Goal: Transaction & Acquisition: Book appointment/travel/reservation

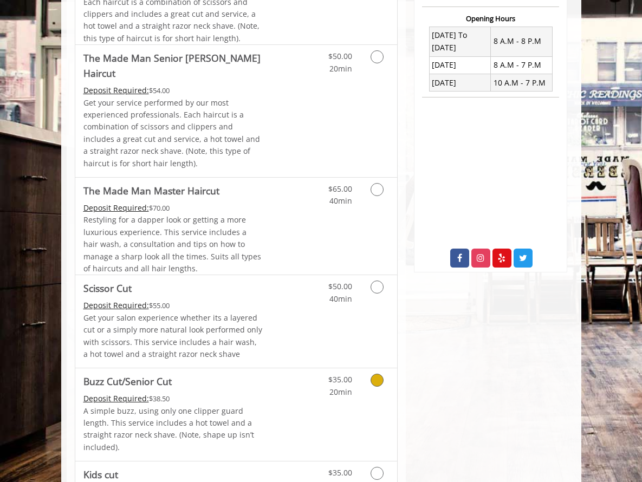
scroll to position [200, 0]
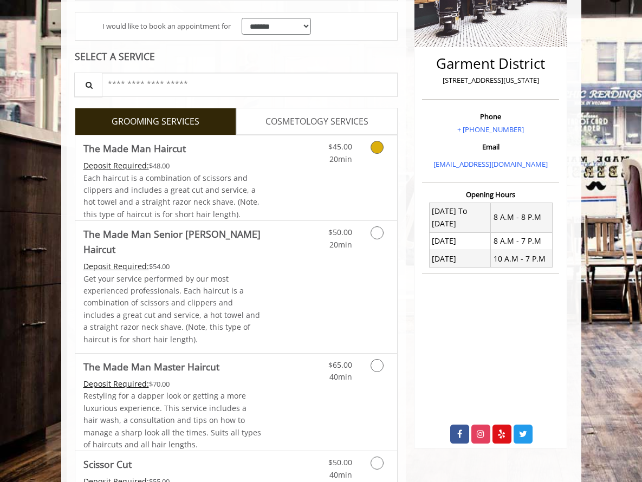
click at [384, 143] on icon "Grooming services" at bounding box center [377, 147] width 13 height 13
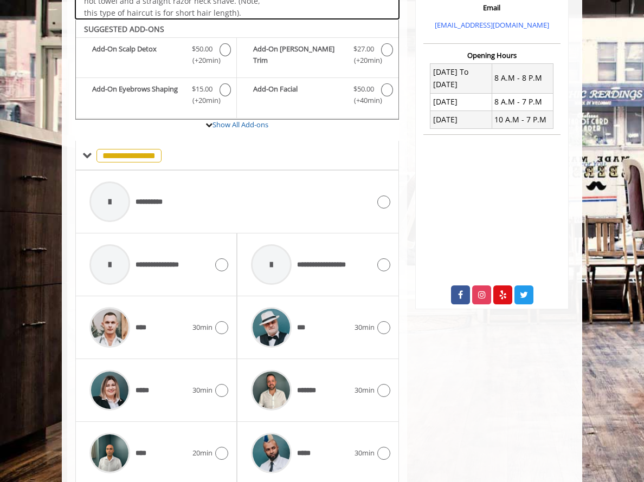
scroll to position [358, 0]
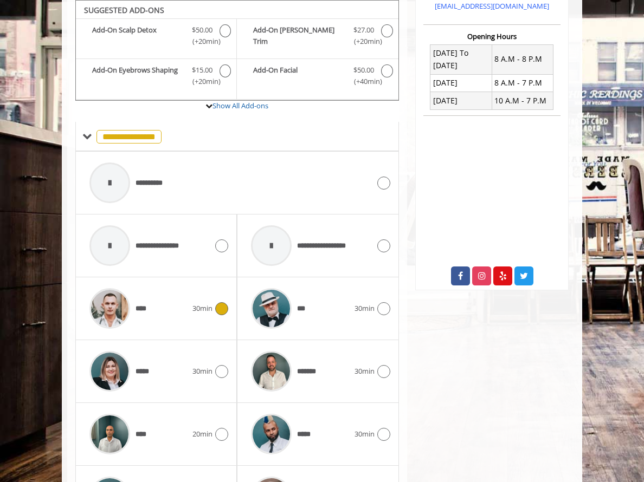
click at [215, 307] on icon at bounding box center [221, 308] width 13 height 13
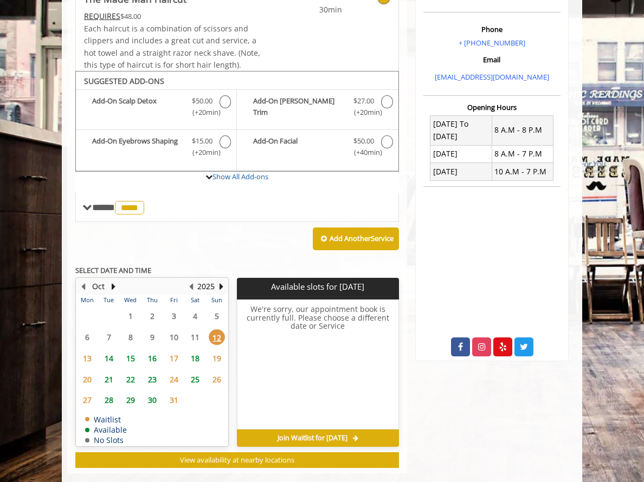
scroll to position [305, 0]
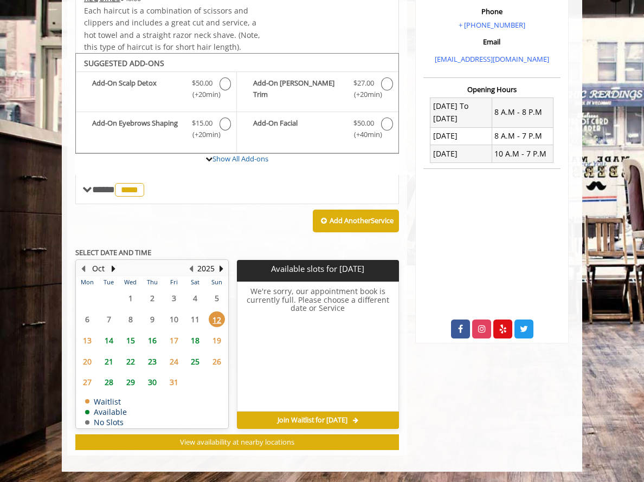
click at [79, 339] on span "13" at bounding box center [87, 341] width 16 height 16
click at [101, 337] on span "14" at bounding box center [109, 341] width 16 height 16
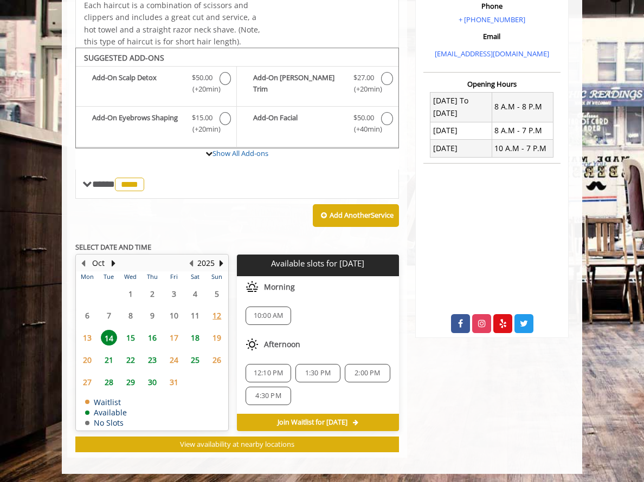
scroll to position [313, 0]
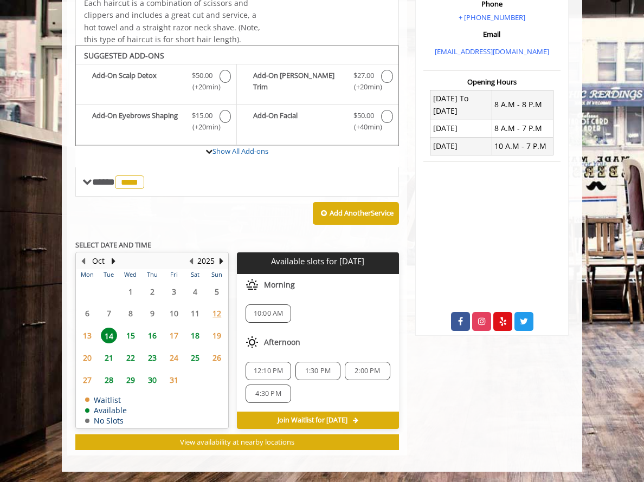
click at [122, 334] on span "15" at bounding box center [130, 336] width 16 height 16
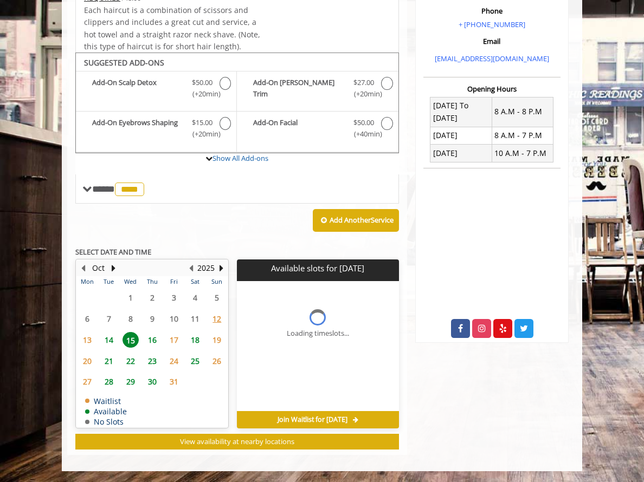
scroll to position [305, 0]
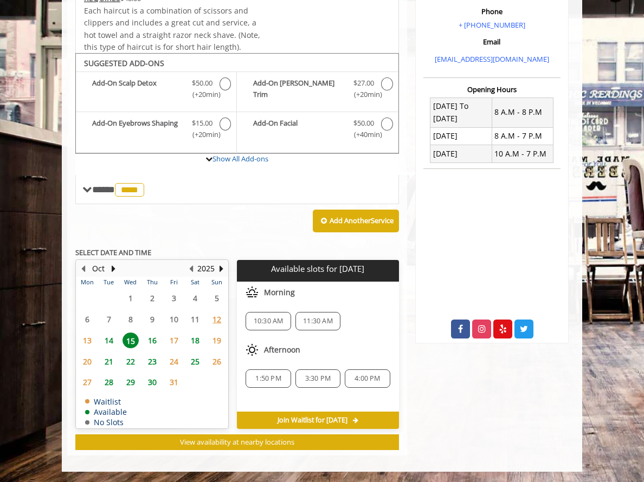
click at [144, 333] on span "16" at bounding box center [152, 341] width 16 height 16
click at [166, 337] on span "17" at bounding box center [174, 341] width 16 height 16
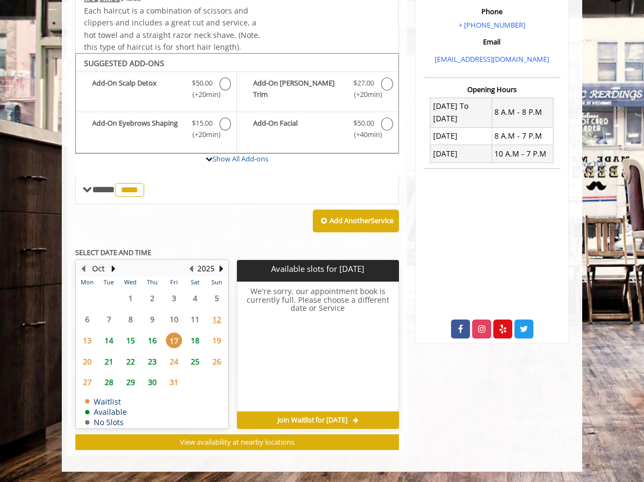
click at [187, 339] on span "18" at bounding box center [195, 341] width 16 height 16
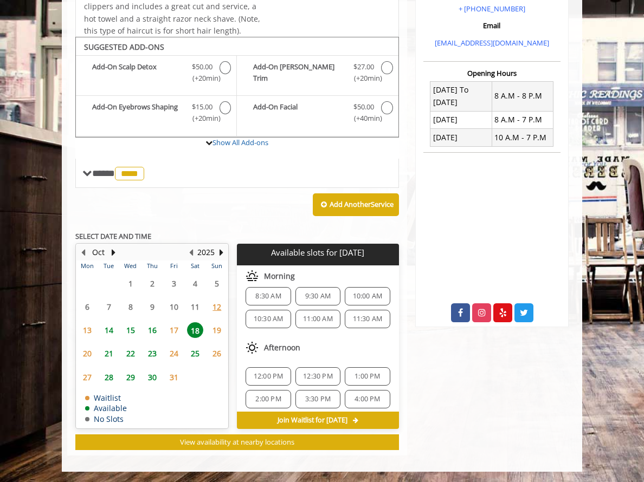
scroll to position [9, 0]
click at [166, 337] on span "17" at bounding box center [174, 330] width 16 height 16
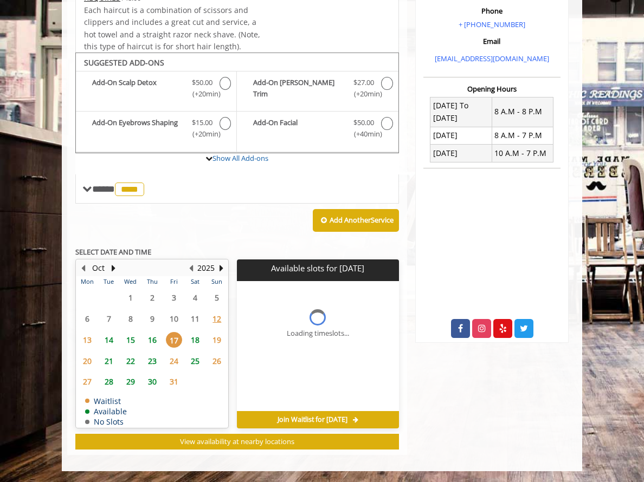
scroll to position [305, 0]
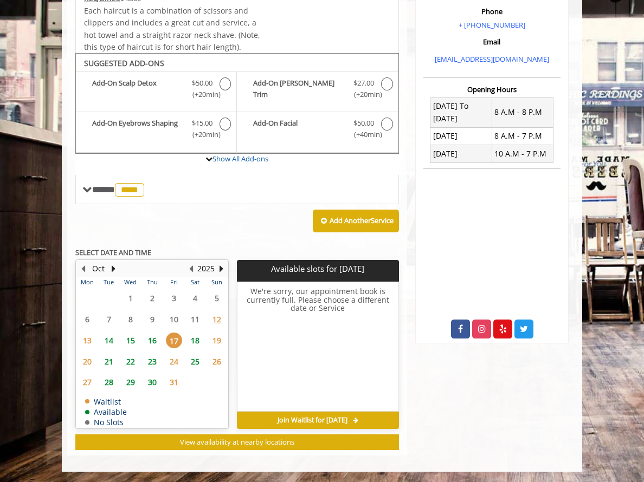
click at [144, 337] on span "16" at bounding box center [152, 341] width 16 height 16
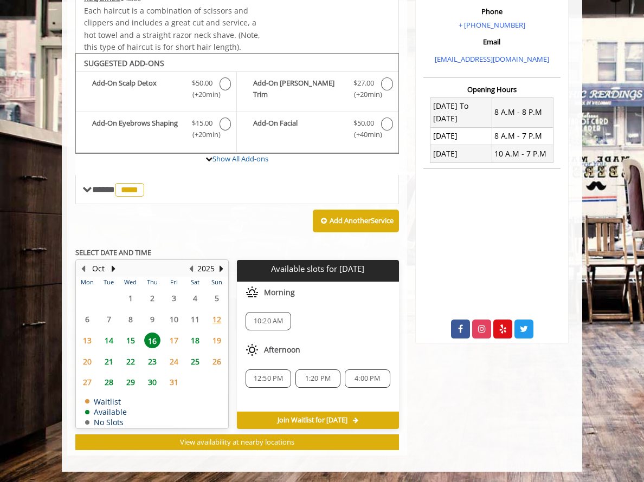
click at [122, 337] on span "15" at bounding box center [130, 341] width 16 height 16
click at [101, 340] on span "14" at bounding box center [109, 341] width 16 height 16
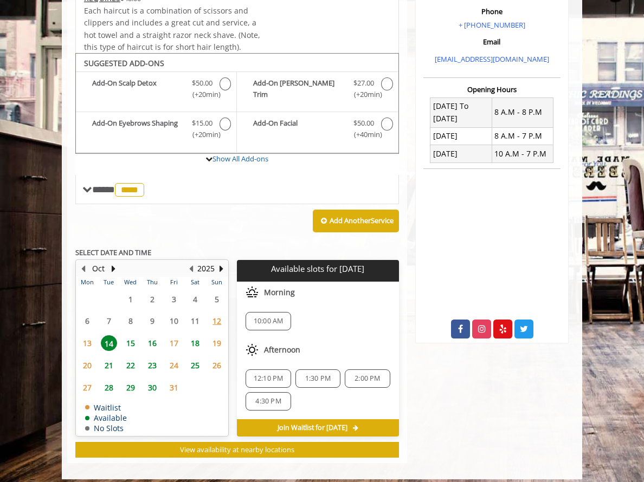
scroll to position [313, 0]
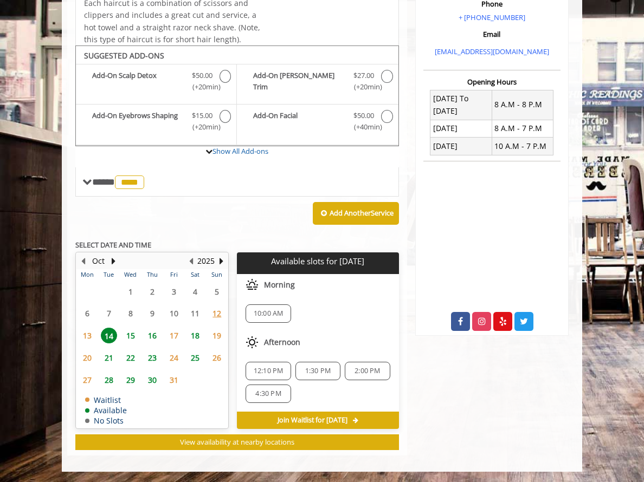
click at [187, 337] on span "18" at bounding box center [195, 336] width 16 height 16
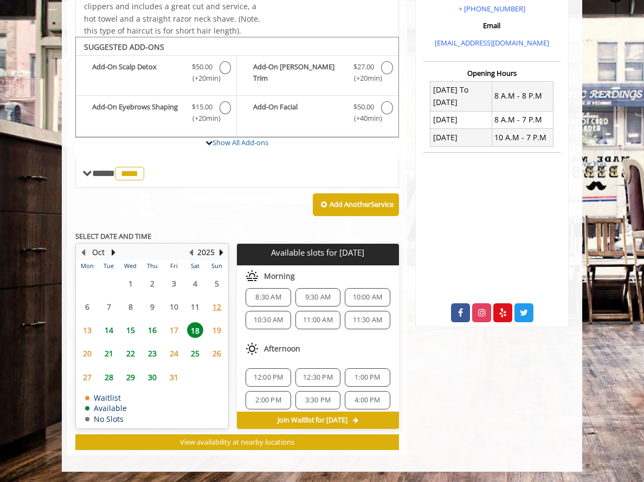
scroll to position [48, 0]
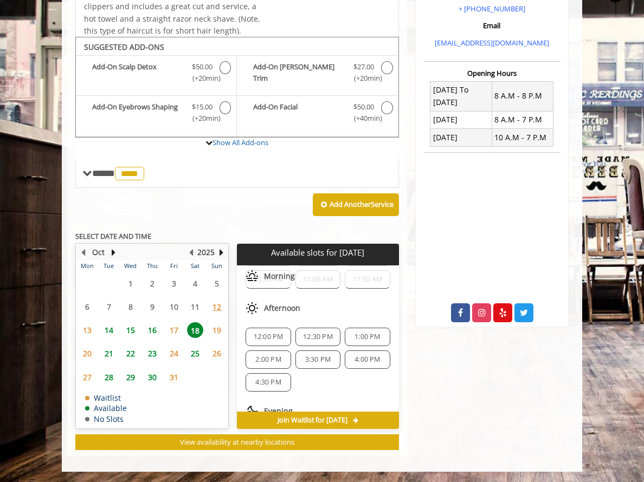
click at [369, 337] on span "1:00 PM" at bounding box center [366, 337] width 25 height 9
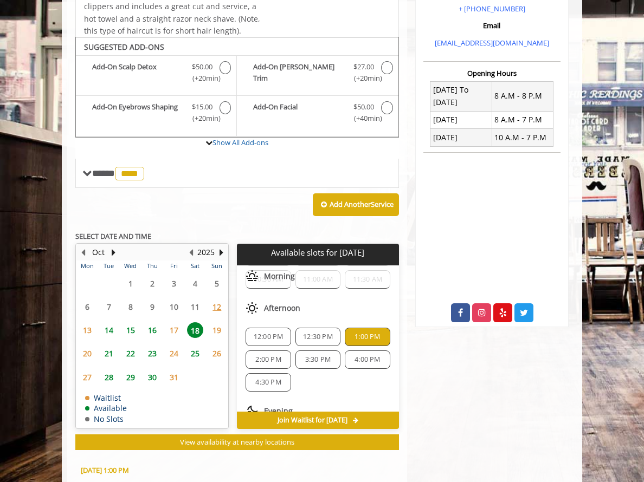
scroll to position [518, 0]
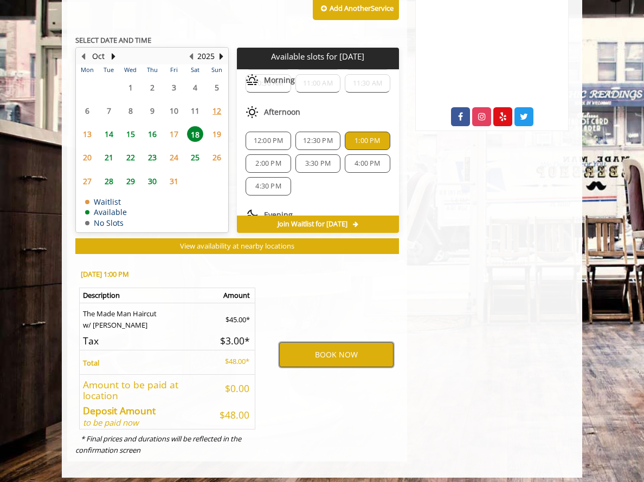
click at [350, 352] on button "BOOK NOW" at bounding box center [336, 355] width 114 height 25
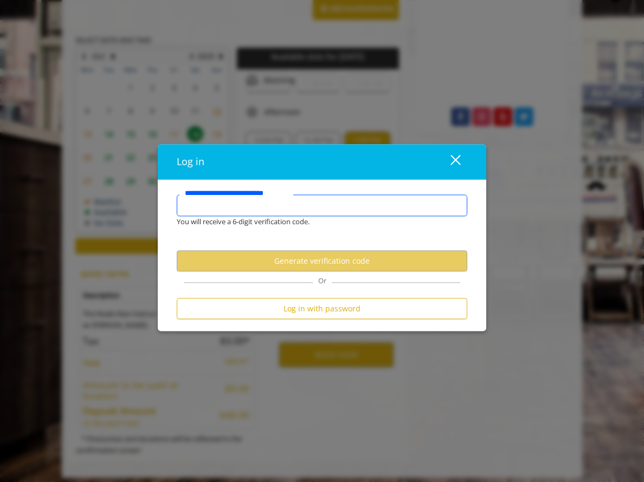
click at [269, 209] on input "**********" at bounding box center [322, 206] width 290 height 22
click at [459, 160] on div "close" at bounding box center [449, 162] width 22 height 16
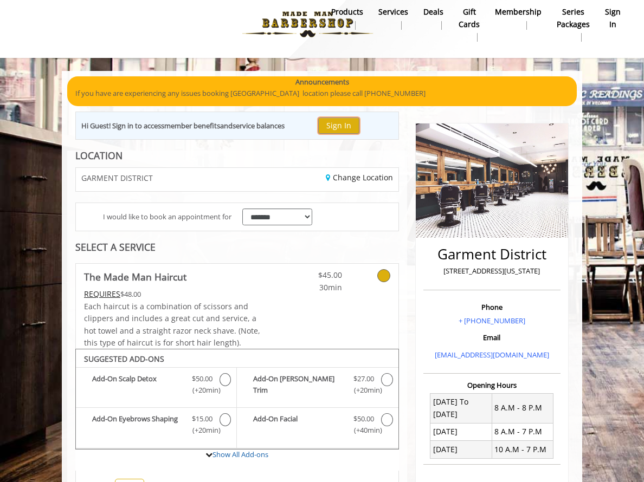
scroll to position [9, 0]
click at [327, 128] on button "Sign In" at bounding box center [338, 126] width 41 height 16
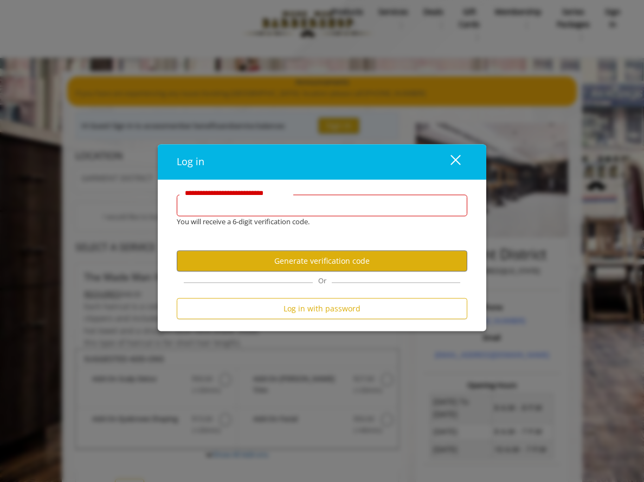
click at [306, 202] on input "**********" at bounding box center [322, 206] width 290 height 22
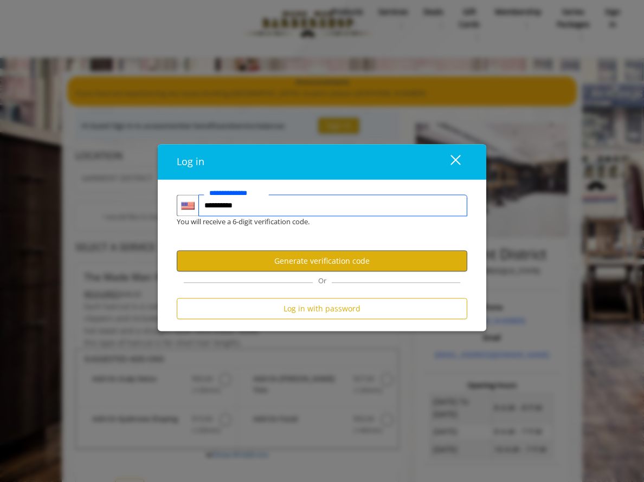
type input "**********"
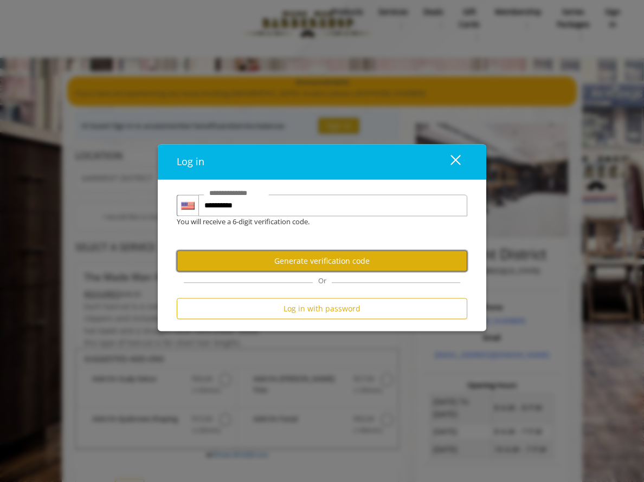
click at [319, 263] on button "Generate verification code" at bounding box center [322, 260] width 290 height 21
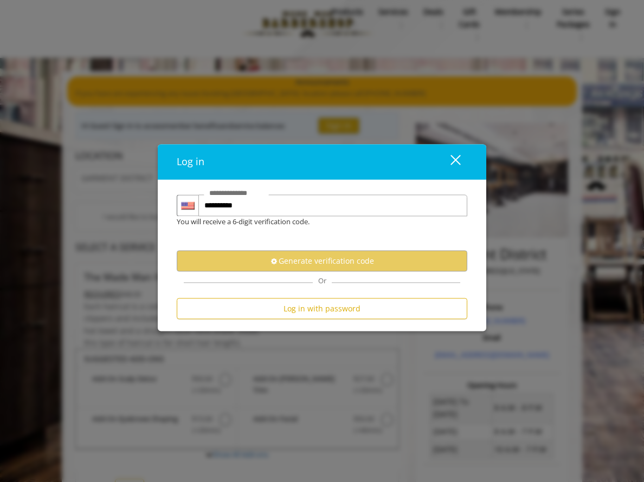
scroll to position [0, 0]
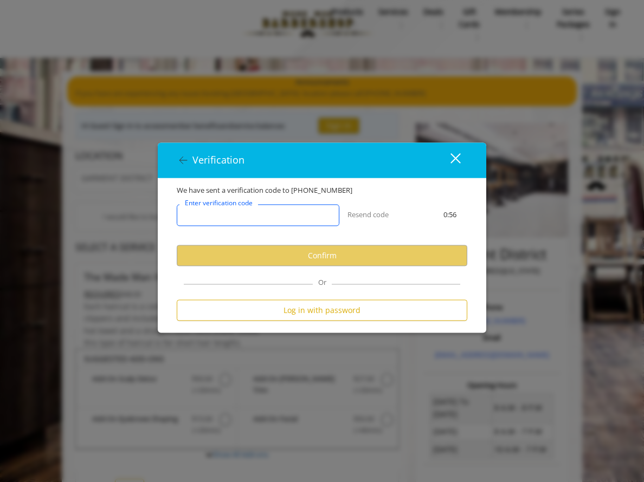
click at [276, 216] on input "Enter verification code" at bounding box center [258, 215] width 163 height 22
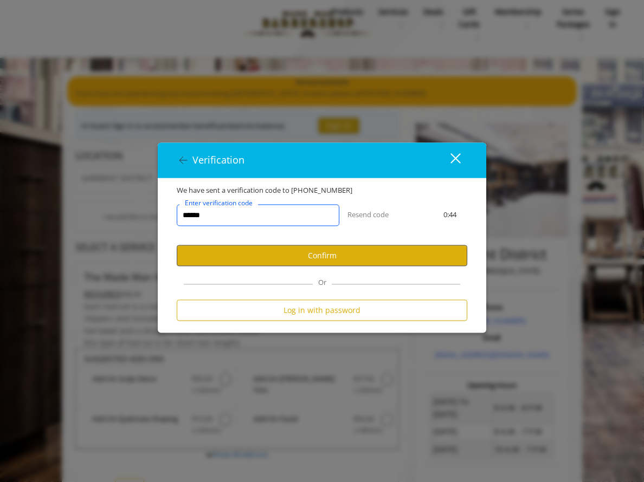
type input "******"
click at [323, 251] on button "Confirm" at bounding box center [322, 255] width 290 height 21
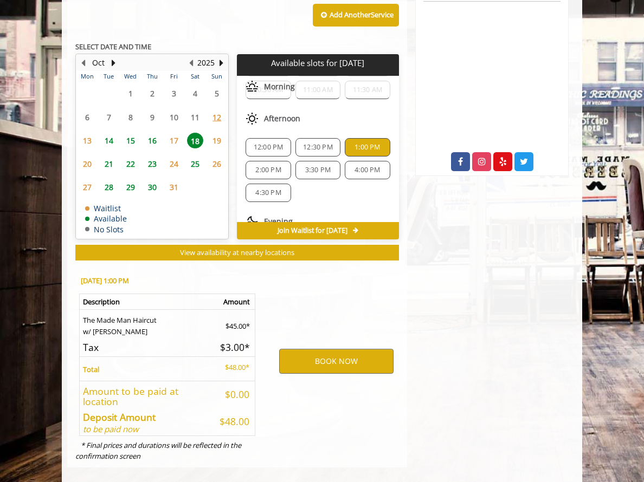
scroll to position [479, 0]
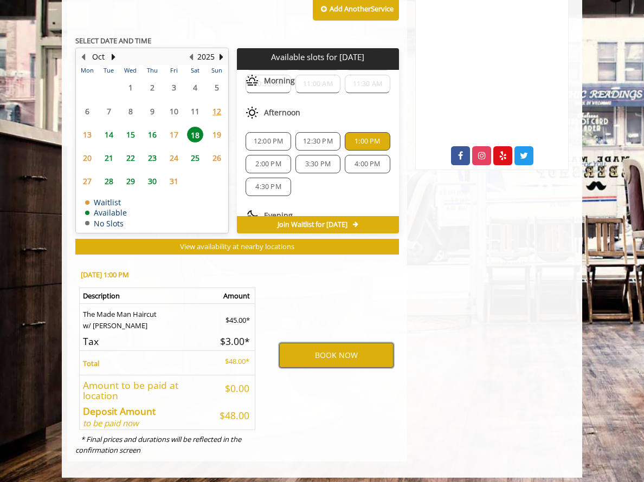
click at [334, 353] on button "BOOK NOW" at bounding box center [336, 355] width 114 height 25
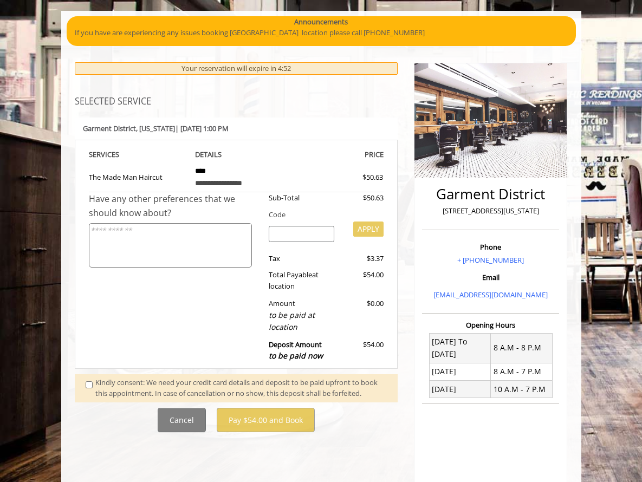
scroll to position [69, 0]
click at [164, 408] on button "Cancel" at bounding box center [182, 420] width 48 height 24
